Goal: Book appointment/travel/reservation

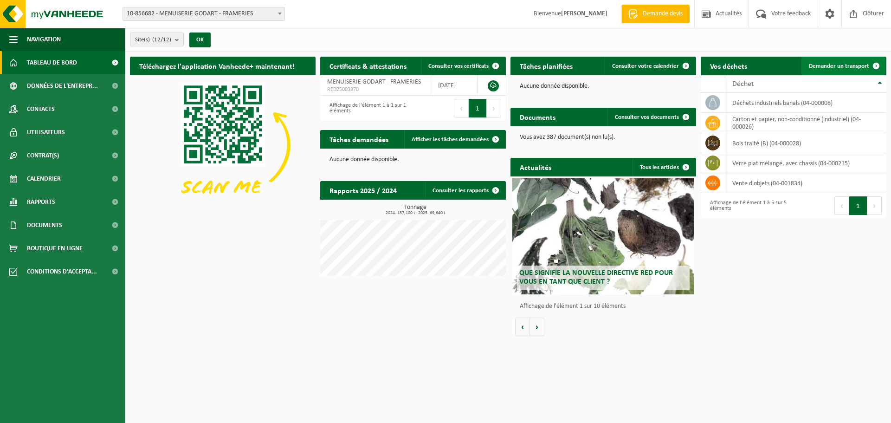
click at [827, 61] on link "Demander un transport" at bounding box center [844, 66] width 84 height 19
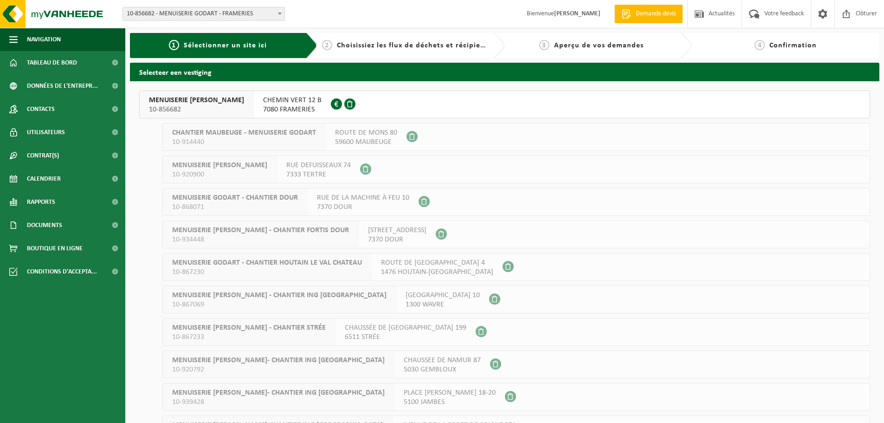
click at [263, 103] on span "CHEMIN VERT 12 B" at bounding box center [292, 100] width 59 height 9
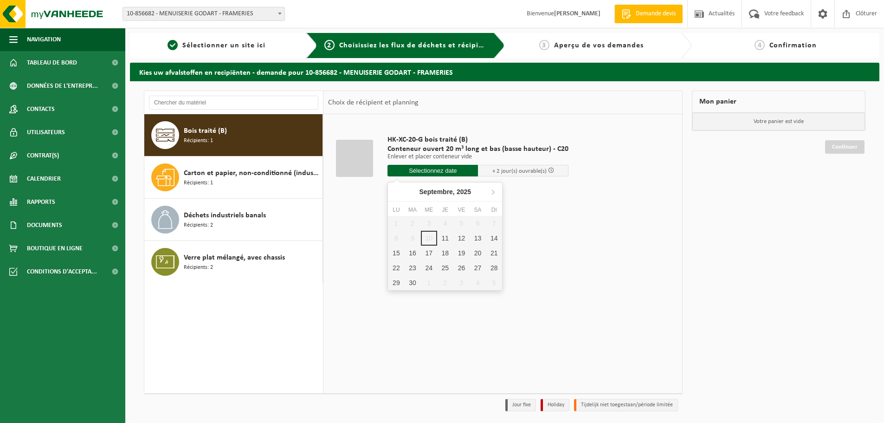
click at [415, 171] on input "text" at bounding box center [433, 171] width 91 height 12
click at [447, 242] on div "11" at bounding box center [445, 238] width 16 height 15
type input "à partir de 2025-09-11"
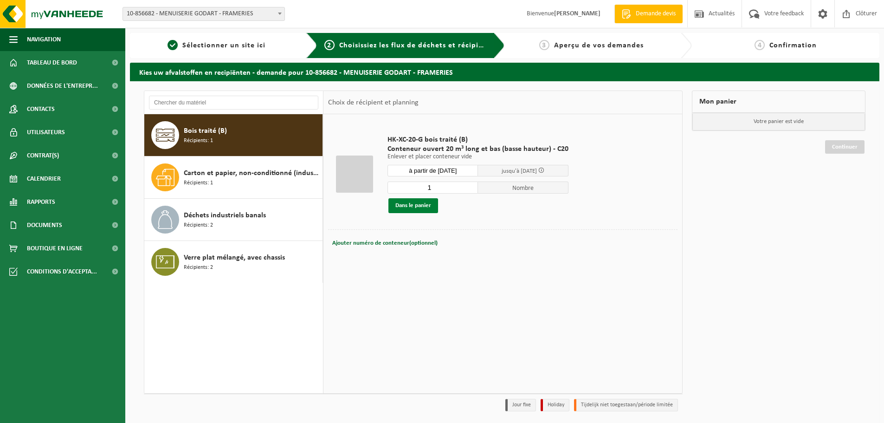
click at [408, 203] on button "Dans le panier" at bounding box center [414, 205] width 50 height 15
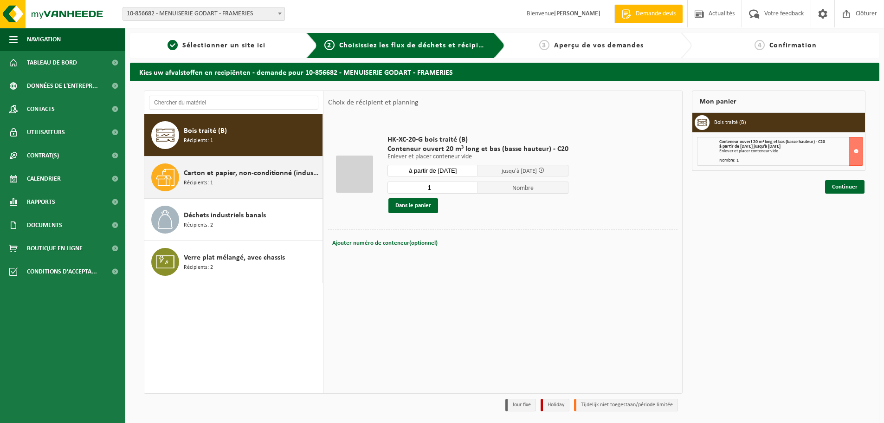
click at [231, 176] on span "Carton et papier, non-conditionné (industriel)" at bounding box center [252, 173] width 137 height 11
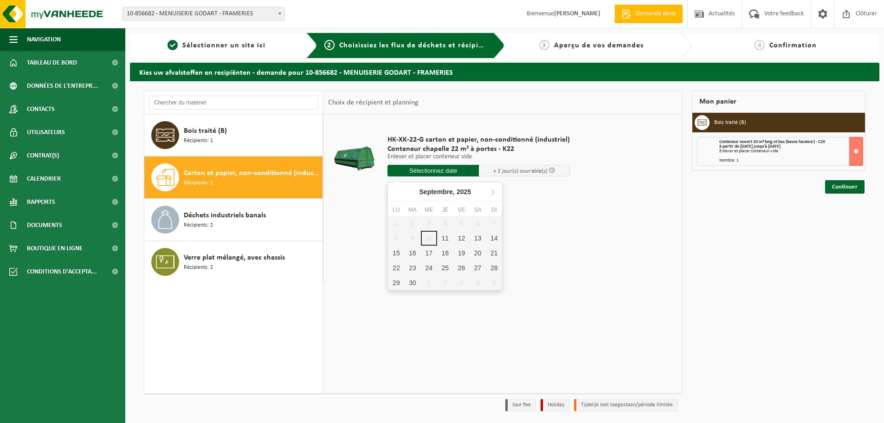
click at [423, 169] on input "text" at bounding box center [433, 171] width 91 height 12
click at [445, 242] on div "11" at bounding box center [445, 238] width 16 height 15
type input "à partir de 2025-09-11"
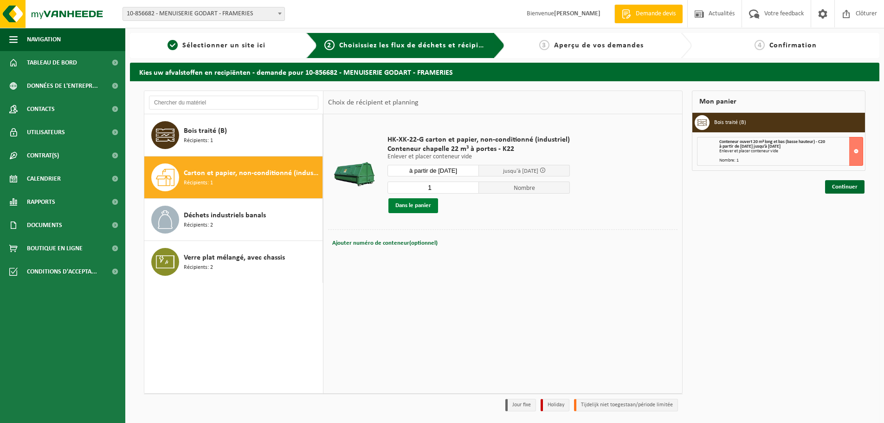
click at [416, 204] on button "Dans le panier" at bounding box center [414, 205] width 50 height 15
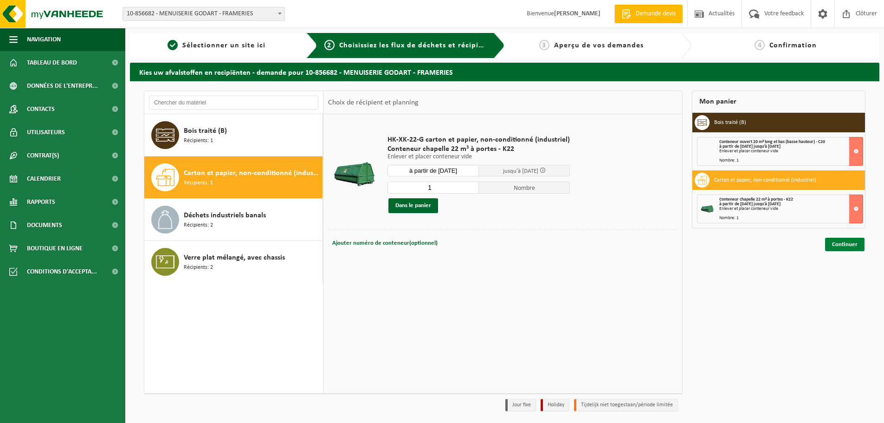
click at [839, 244] on link "Continuer" at bounding box center [845, 244] width 39 height 13
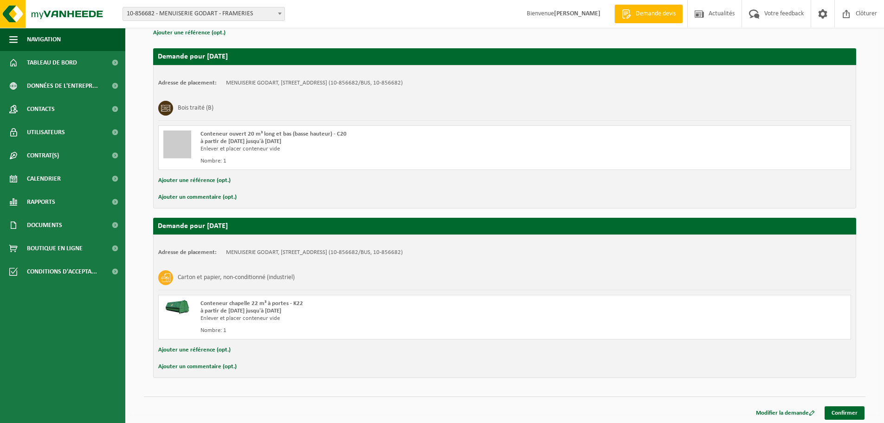
scroll to position [145, 0]
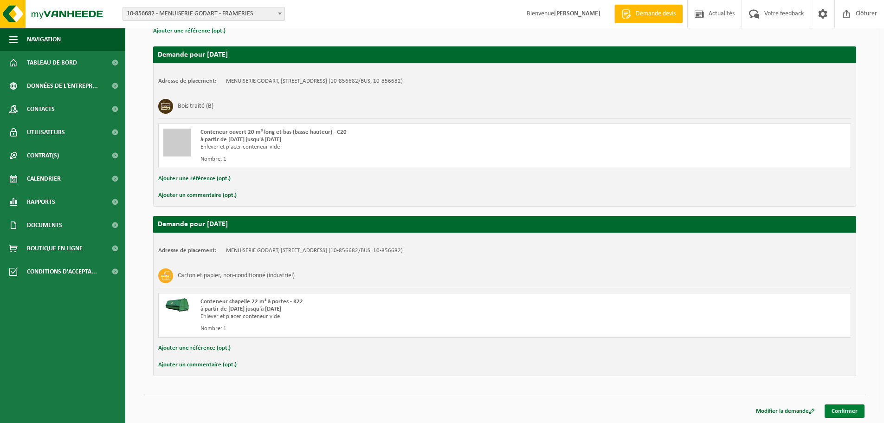
click at [849, 409] on link "Confirmer" at bounding box center [845, 410] width 40 height 13
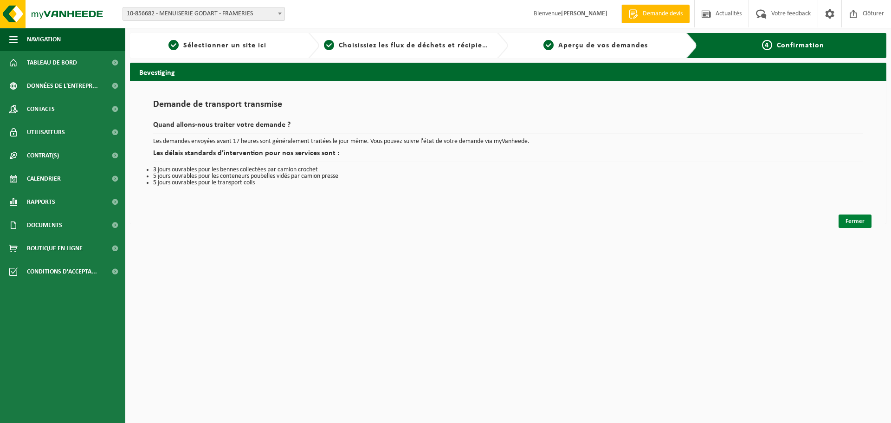
click at [857, 223] on link "Fermer" at bounding box center [855, 221] width 33 height 13
